Goal: Task Accomplishment & Management: Manage account settings

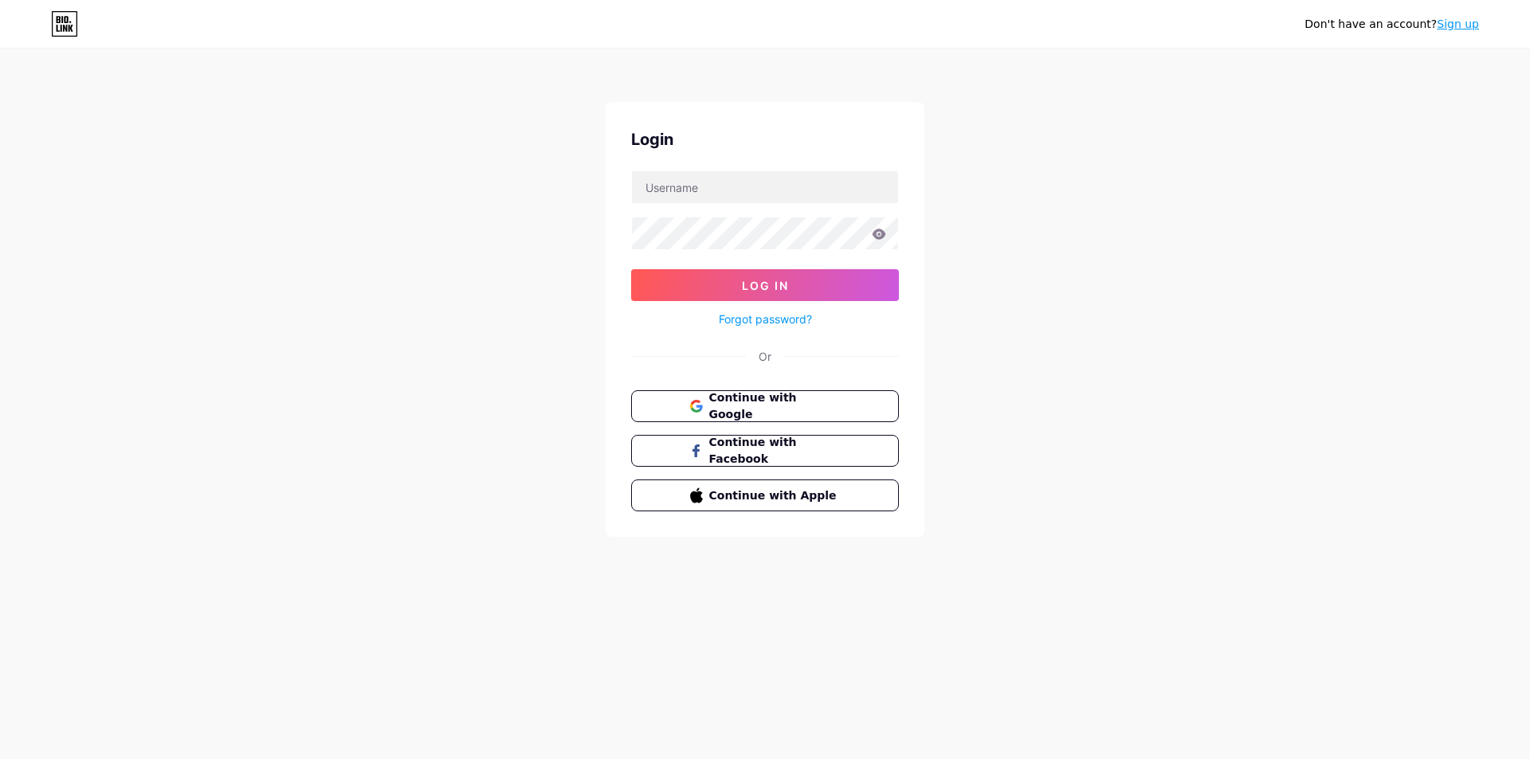
click at [809, 403] on span "Continue with Google" at bounding box center [774, 406] width 131 height 33
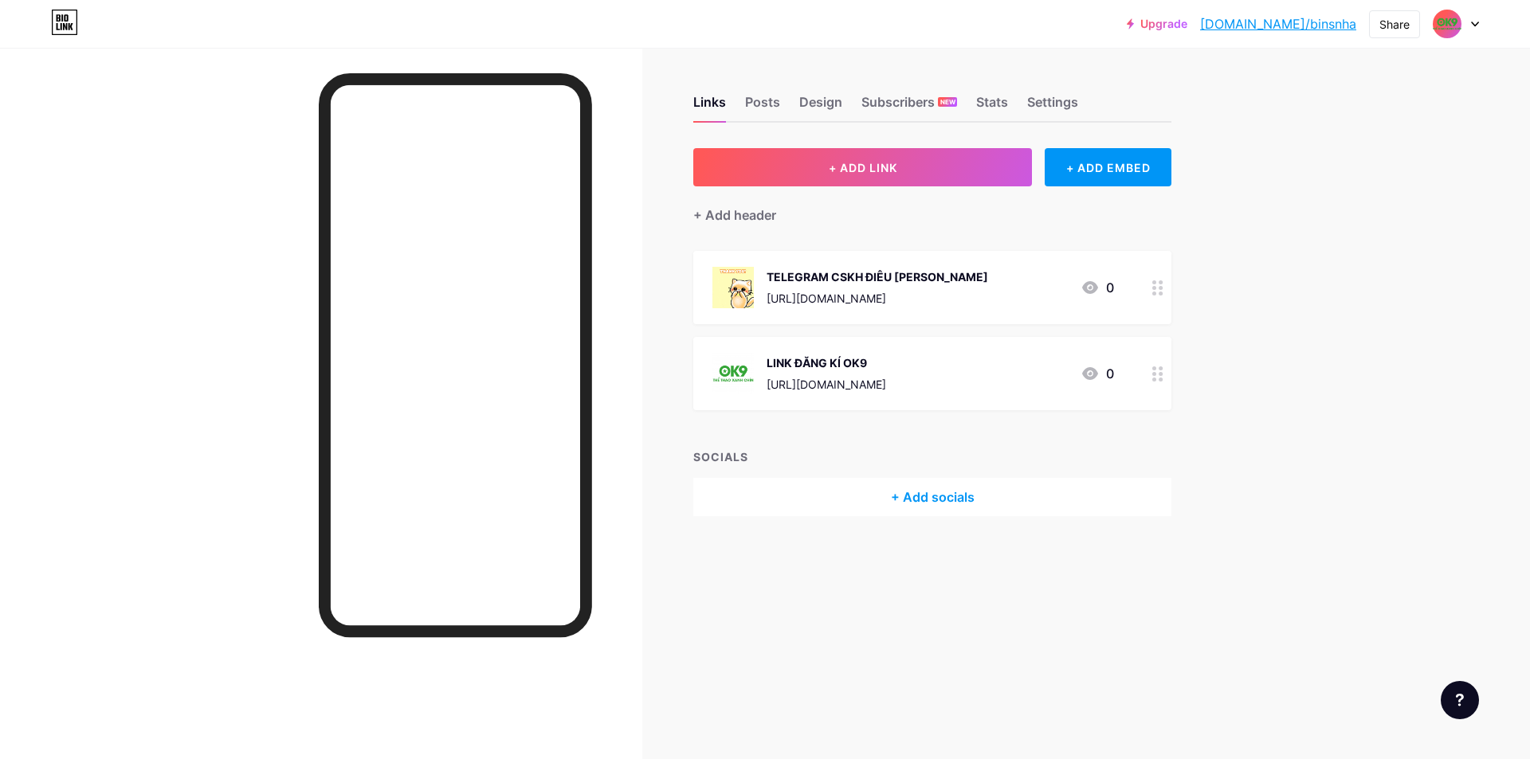
click at [774, 581] on div "Links Posts Design Subscribers NEW Stats Settings + ADD LINK + ADD EMBED + Add …" at bounding box center [619, 322] width 1238 height 548
click at [836, 538] on div "Links Posts Design Subscribers NEW Stats Settings + ADD LINK + ADD EMBED + Add …" at bounding box center [619, 322] width 1238 height 548
click at [1154, 289] on icon at bounding box center [1157, 287] width 11 height 15
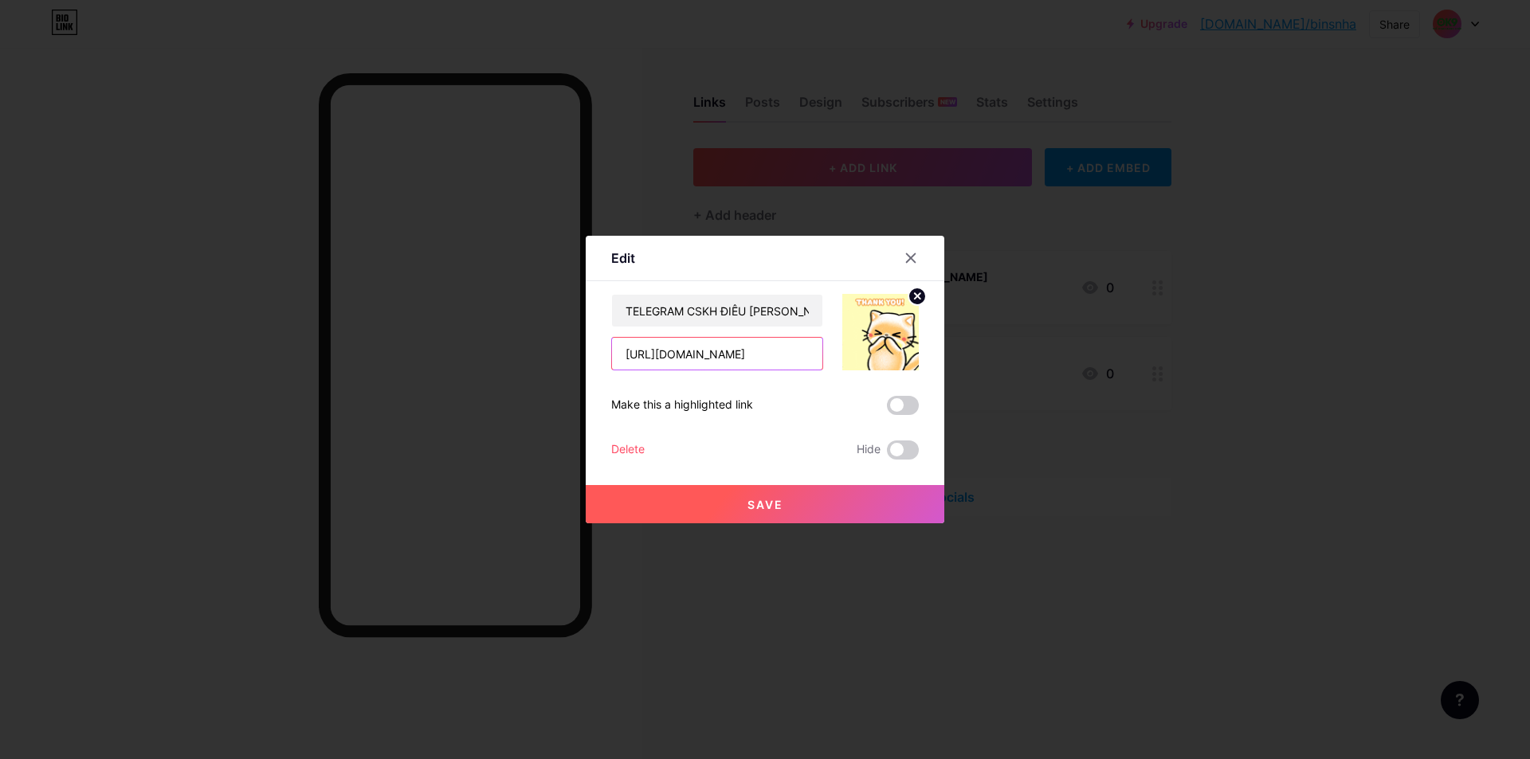
click at [764, 351] on input "[URL][DOMAIN_NAME]" at bounding box center [717, 354] width 210 height 32
drag, startPoint x: 905, startPoint y: 256, endPoint x: 915, endPoint y: 268, distance: 15.3
click at [905, 256] on icon at bounding box center [910, 258] width 13 height 13
